Goal: Task Accomplishment & Management: Manage account settings

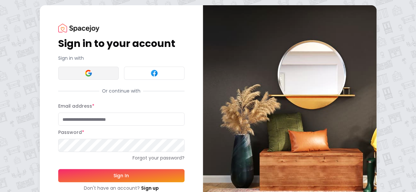
drag, startPoint x: 0, startPoint y: 0, endPoint x: 53, endPoint y: 74, distance: 90.9
click at [84, 74] on img at bounding box center [88, 73] width 8 height 8
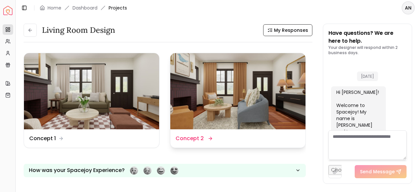
scroll to position [597, 0]
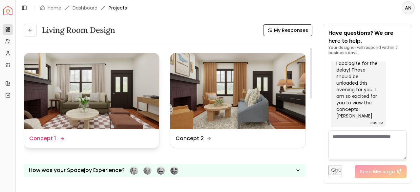
click at [41, 147] on div "Design Name Concept 1" at bounding box center [91, 138] width 135 height 18
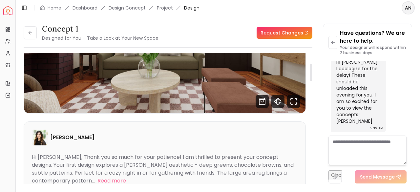
scroll to position [33, 0]
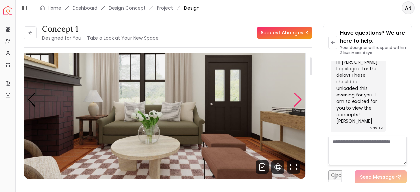
click at [302, 100] on div "Next slide" at bounding box center [298, 100] width 9 height 14
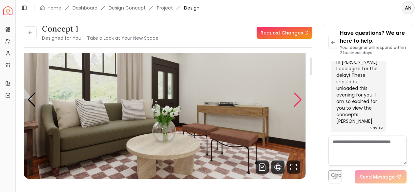
click at [302, 100] on div "Next slide" at bounding box center [298, 100] width 9 height 14
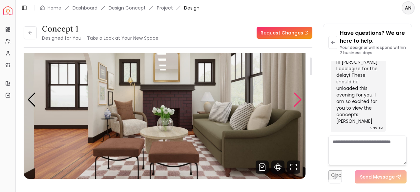
click at [302, 100] on div "Next slide" at bounding box center [298, 100] width 9 height 14
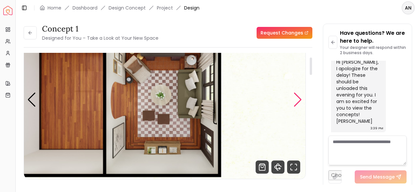
click at [302, 100] on div "Next slide" at bounding box center [298, 100] width 9 height 14
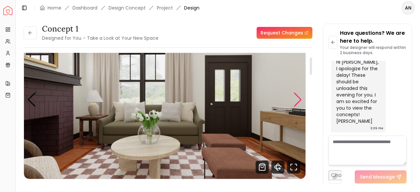
click at [302, 100] on div "Next slide" at bounding box center [298, 100] width 9 height 14
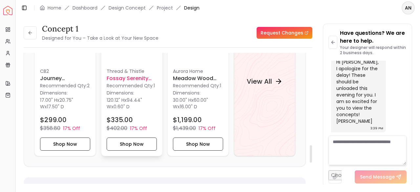
scroll to position [690, 0]
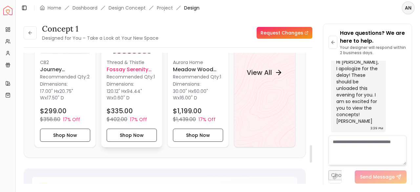
click at [124, 67] on h6 "Fossay Serenity Swirls Area Rug 7'10" x 10'" at bounding box center [132, 69] width 50 height 8
